Goal: Navigation & Orientation: Understand site structure

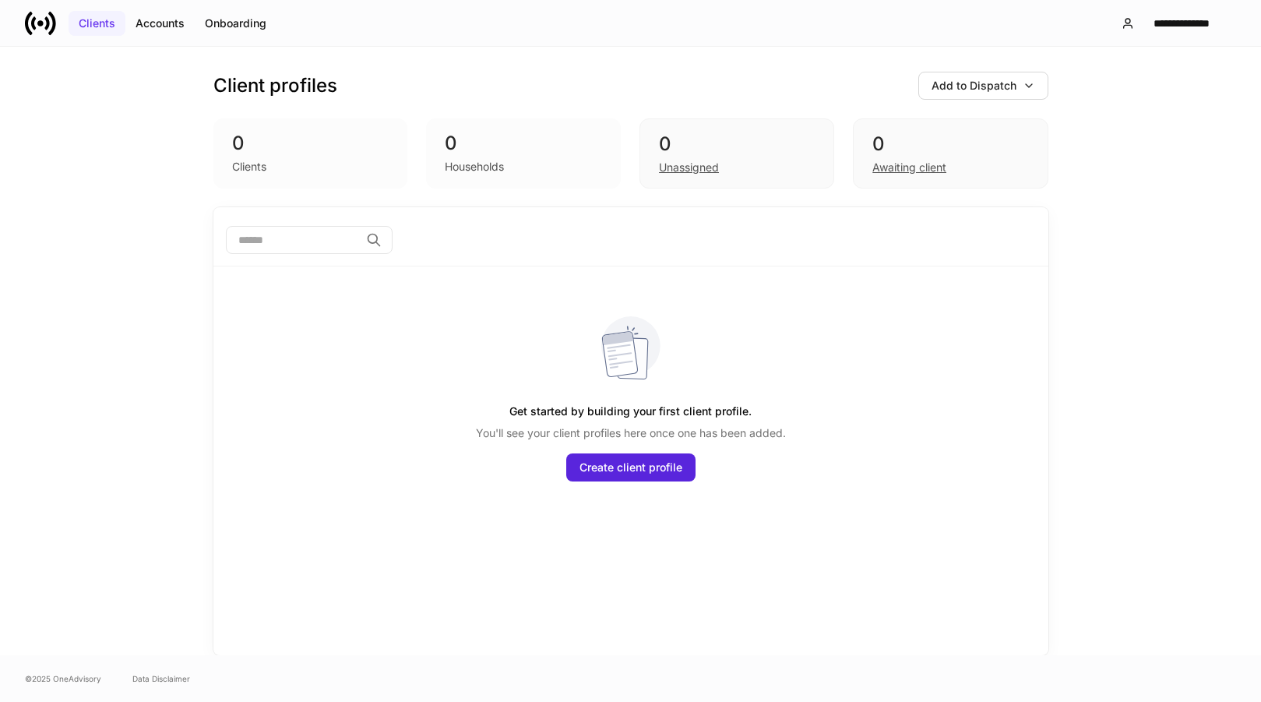
click at [111, 19] on div "Clients" at bounding box center [97, 24] width 37 height 16
click at [1141, 31] on button "**********" at bounding box center [1172, 23] width 128 height 28
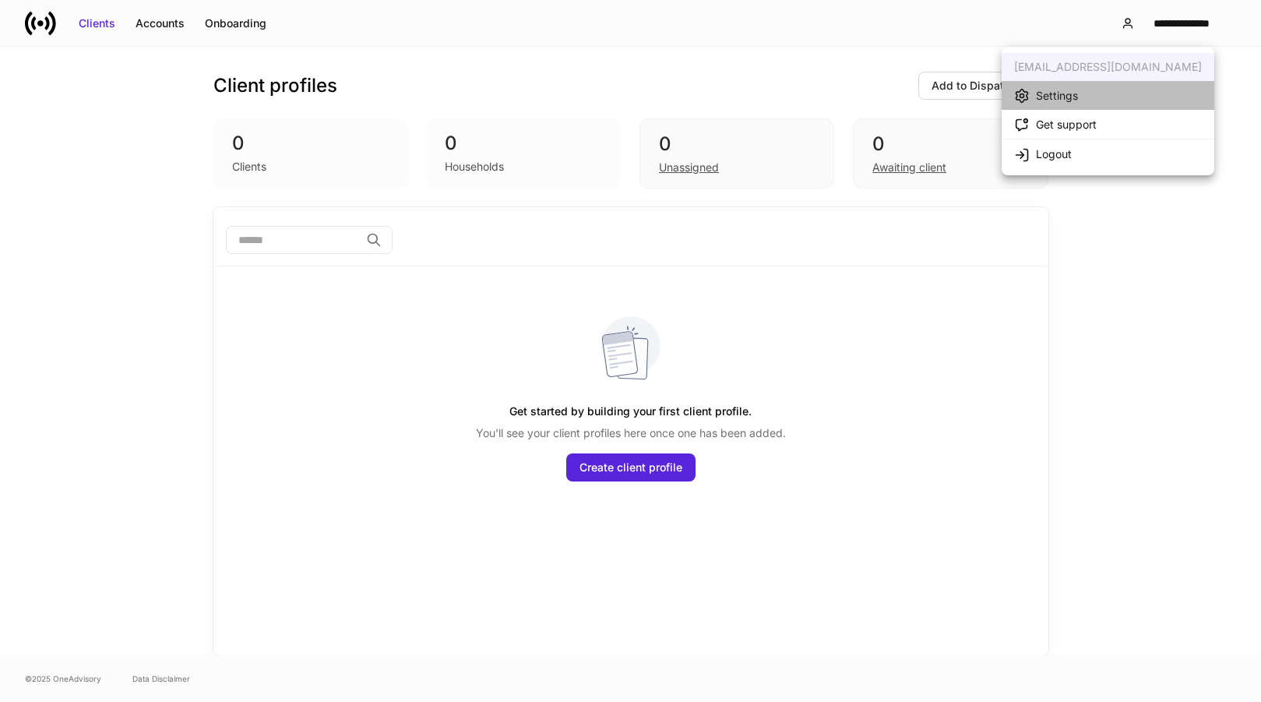
click at [1074, 103] on div "Settings" at bounding box center [1046, 95] width 64 height 16
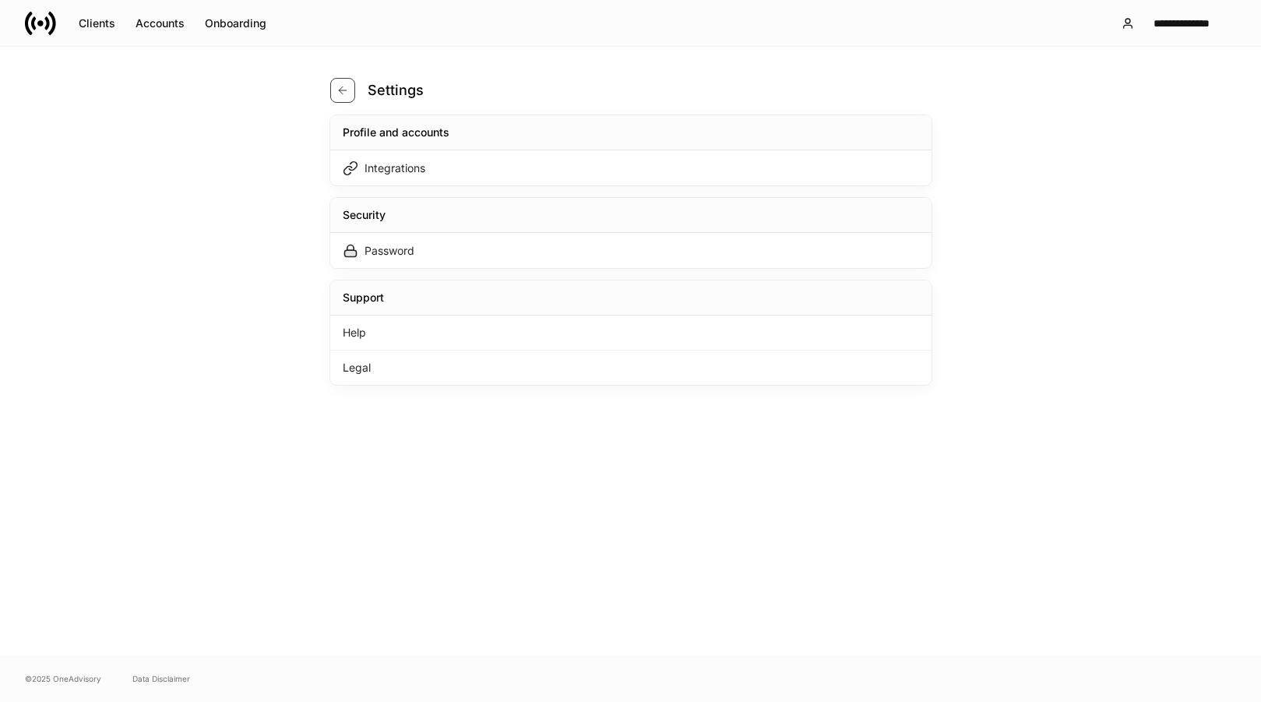
click at [344, 90] on icon "button" at bounding box center [342, 89] width 7 height 7
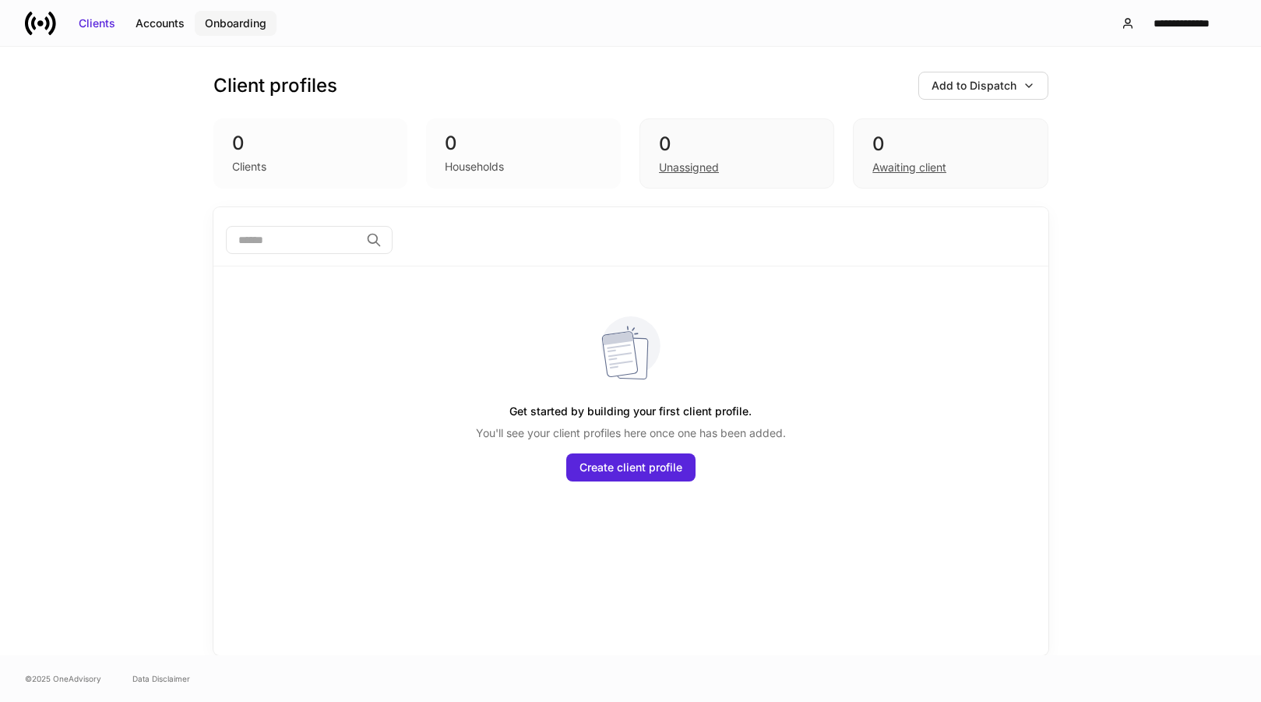
click at [228, 19] on div "Onboarding" at bounding box center [236, 24] width 62 height 16
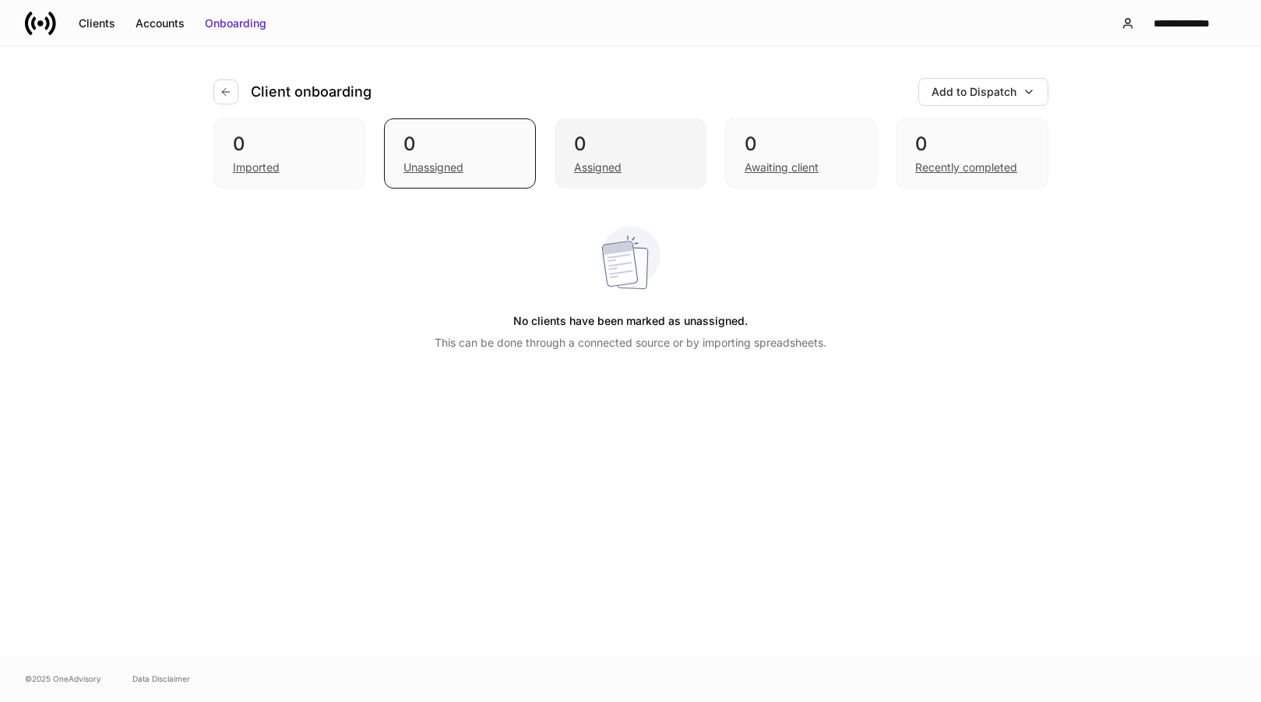
click at [617, 166] on div "Assigned" at bounding box center [598, 168] width 48 height 16
click at [224, 93] on icon "button" at bounding box center [225, 91] width 7 height 7
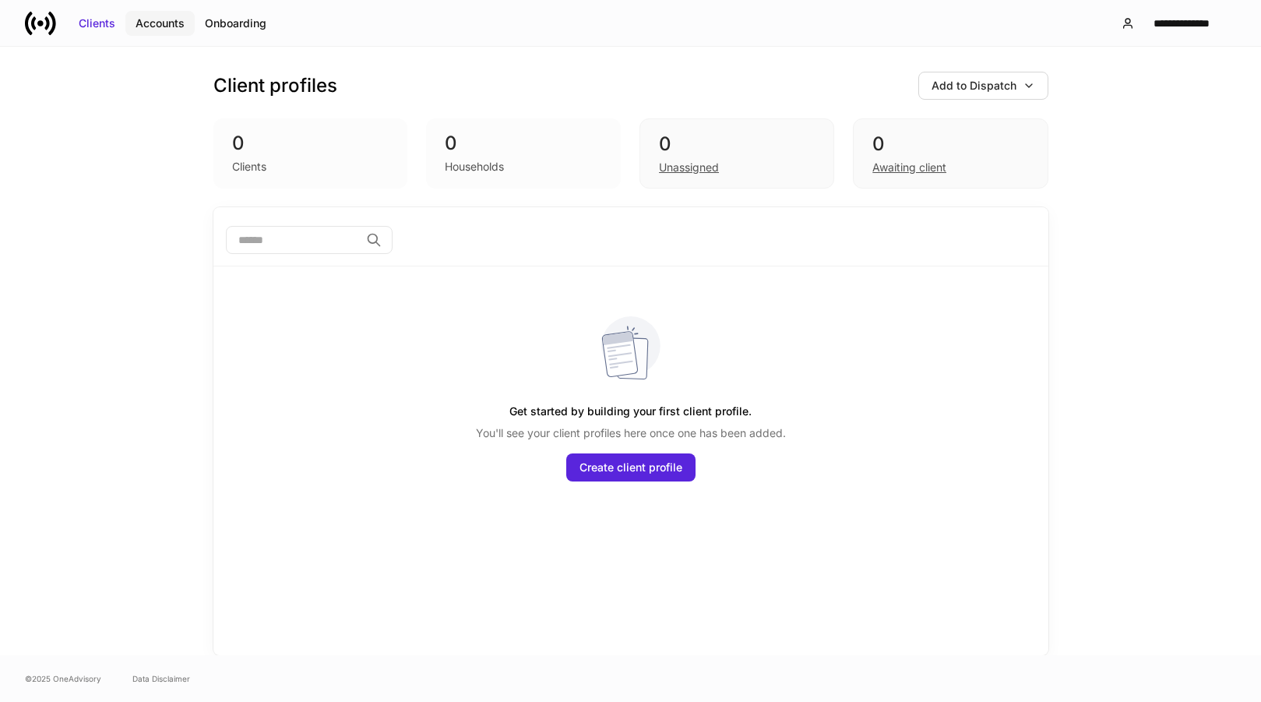
click at [165, 14] on button "Accounts" at bounding box center [159, 23] width 69 height 25
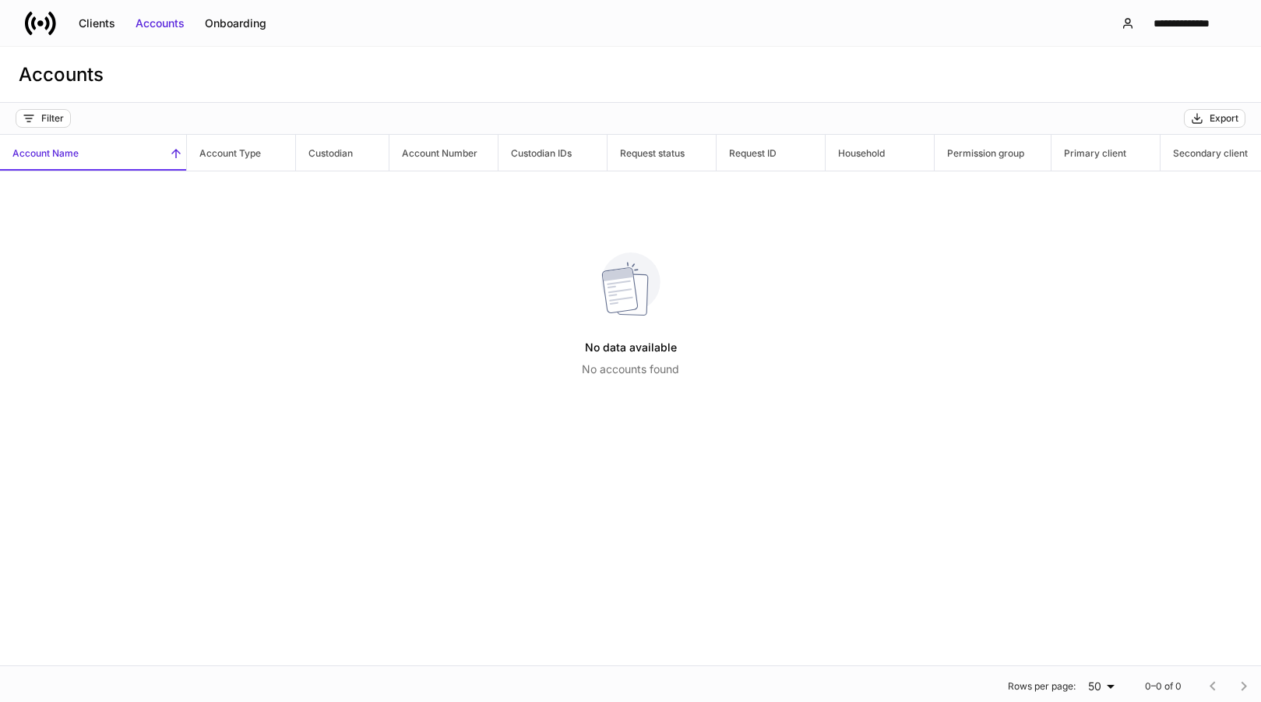
click at [50, 30] on icon at bounding box center [40, 23] width 31 height 31
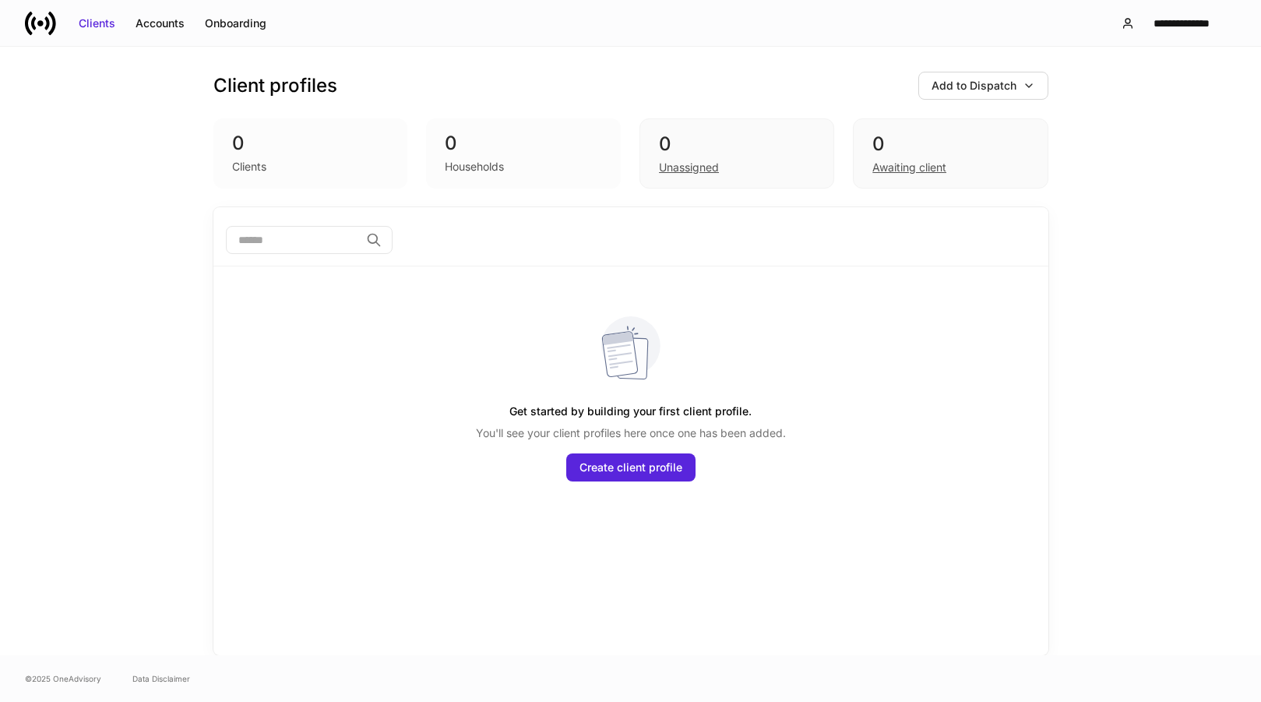
click at [56, 33] on link at bounding box center [47, 23] width 44 height 31
